Goal: Task Accomplishment & Management: Manage account settings

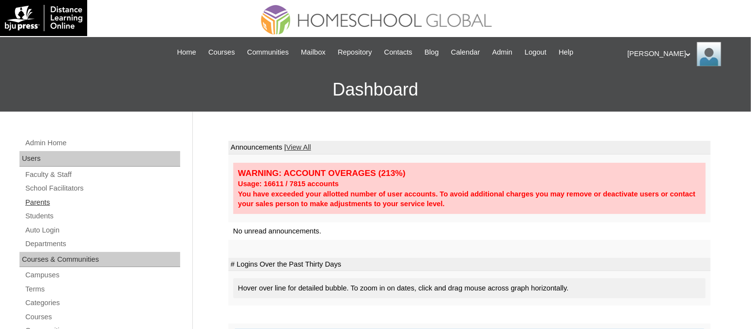
click at [43, 202] on link "Parents" at bounding box center [102, 202] width 156 height 12
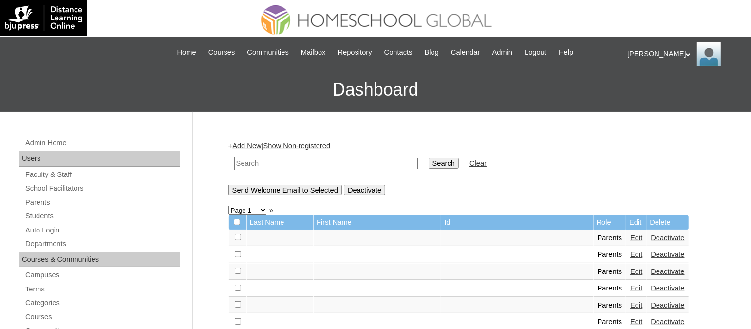
click at [263, 162] on input "text" at bounding box center [326, 163] width 184 height 13
paste input "TOUCHPH2025-MHS010176"
type input "TOUCHPH2025-MHS010176"
click at [429, 158] on input "Search" at bounding box center [444, 163] width 30 height 11
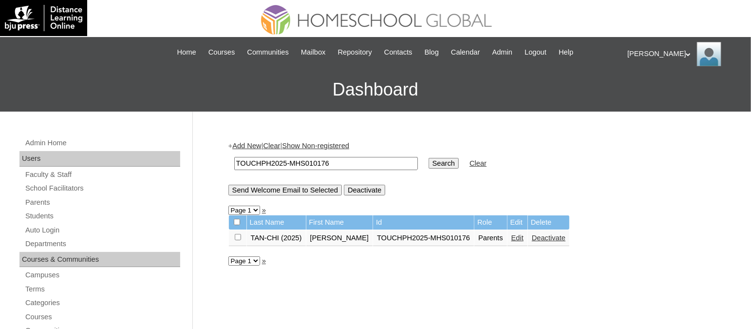
click at [512, 238] on link "Edit" at bounding box center [518, 238] width 12 height 8
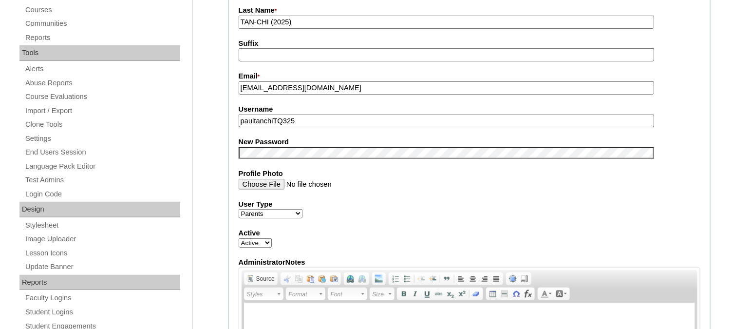
scroll to position [309, 0]
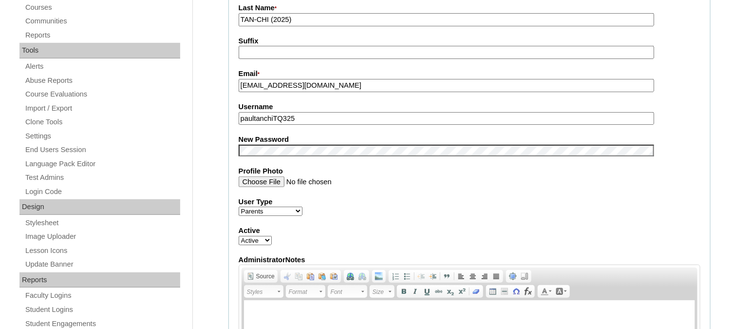
click at [334, 152] on fieldset "Account Information User Id * TOUCHPH2025-MHS010176 Title First Name * Paul Mid…" at bounding box center [469, 142] width 482 height 582
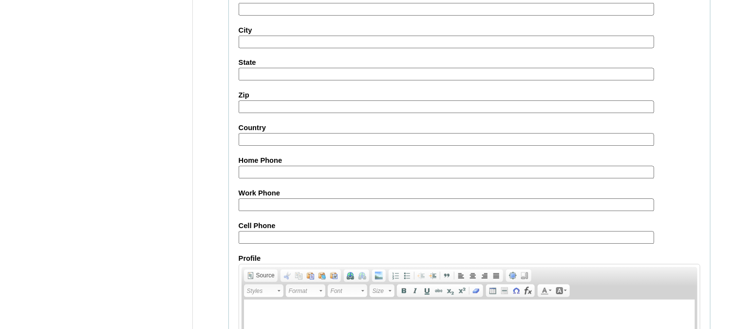
scroll to position [934, 0]
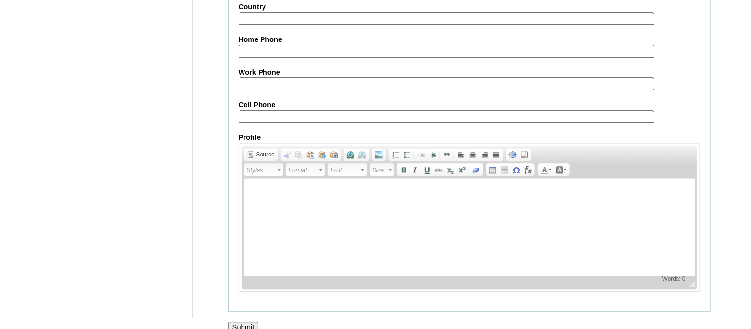
click at [242, 322] on input "Submit" at bounding box center [243, 327] width 30 height 11
